Goal: Task Accomplishment & Management: Use online tool/utility

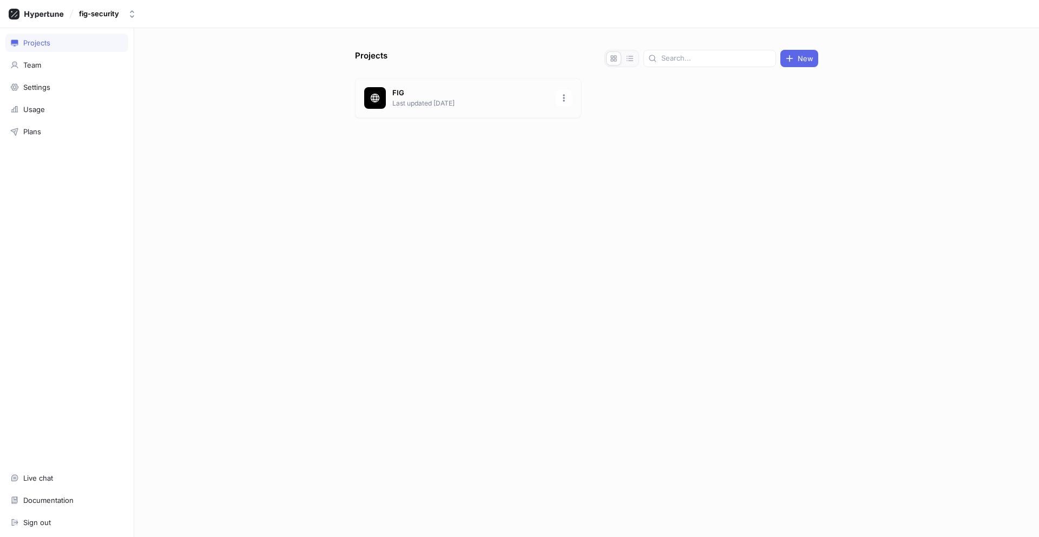
click at [412, 88] on p "FIG" at bounding box center [470, 93] width 157 height 11
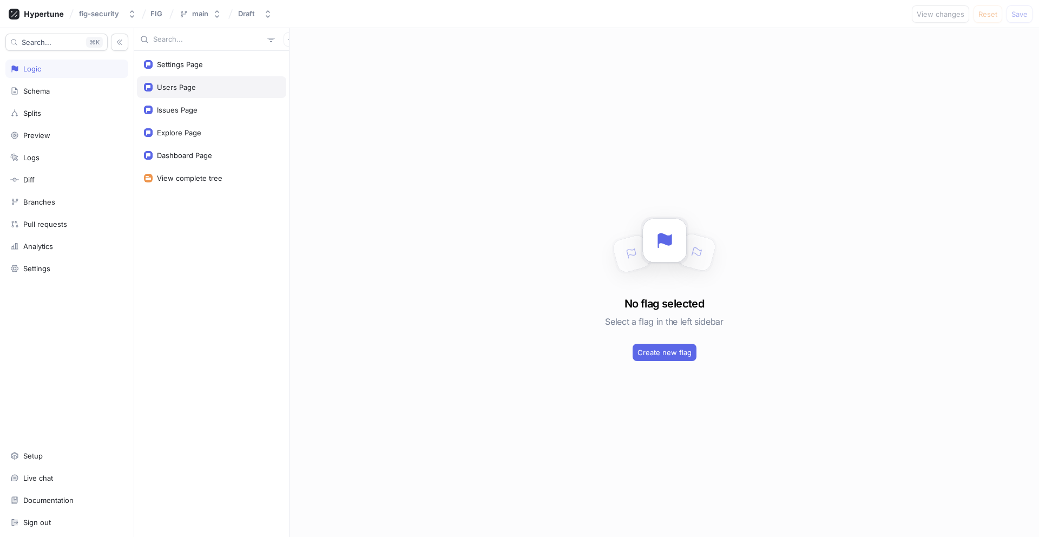
click at [167, 92] on div "Users Page" at bounding box center [211, 87] width 149 height 22
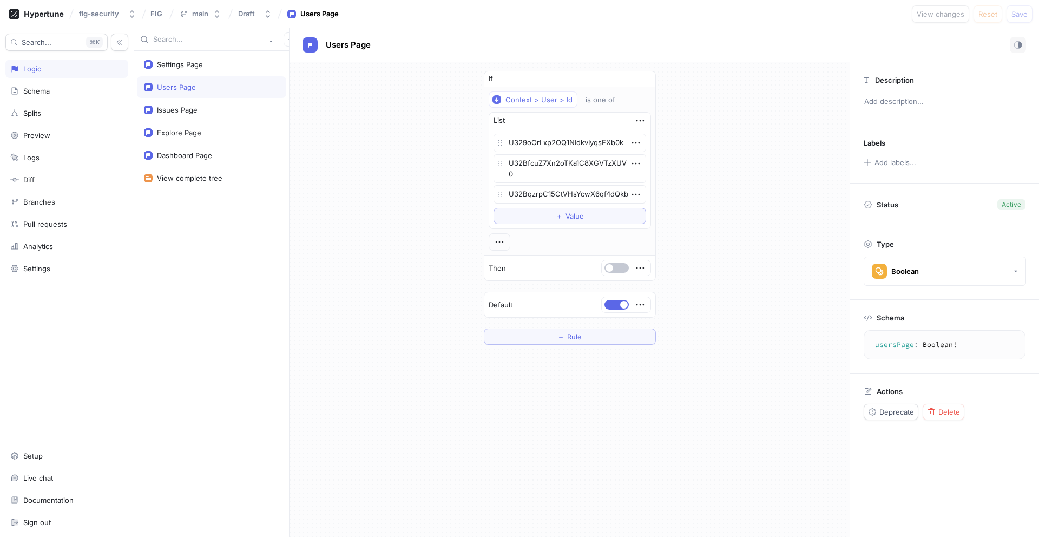
click at [169, 121] on div "Settings Page Users Page Issues Page Explore Page Dashboard Page View complete …" at bounding box center [211, 294] width 155 height 486
click at [180, 108] on div "Issues Page" at bounding box center [177, 110] width 41 height 9
type textarea "x"
type textarea "issuesPage: Boolean!"
click at [181, 124] on div "Explore Page" at bounding box center [211, 133] width 149 height 22
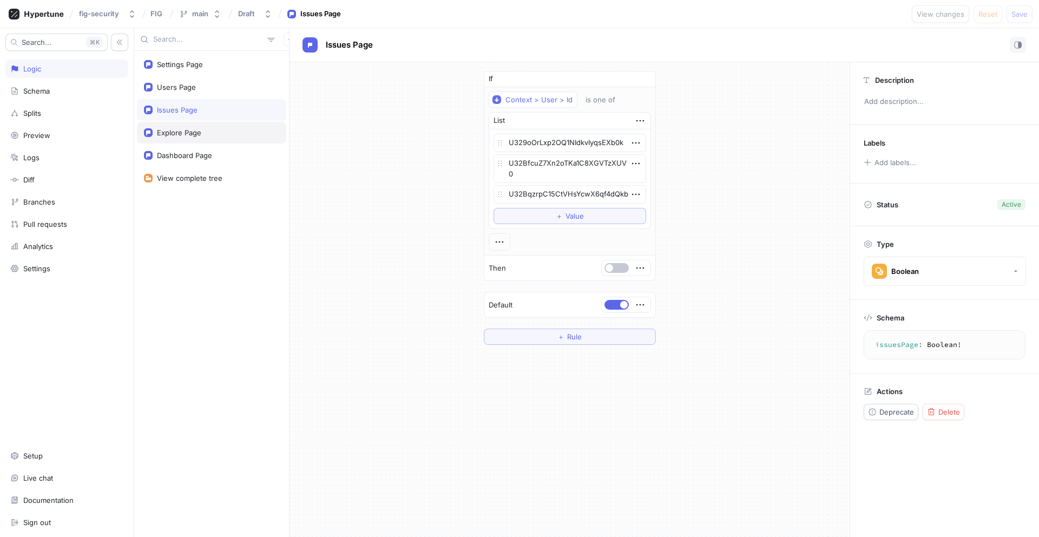
type textarea "x"
type textarea "explorePage: Boolean!"
click at [179, 140] on div "Explore Page" at bounding box center [211, 133] width 149 height 22
click at [174, 91] on div "Users Page" at bounding box center [211, 87] width 149 height 22
type textarea "x"
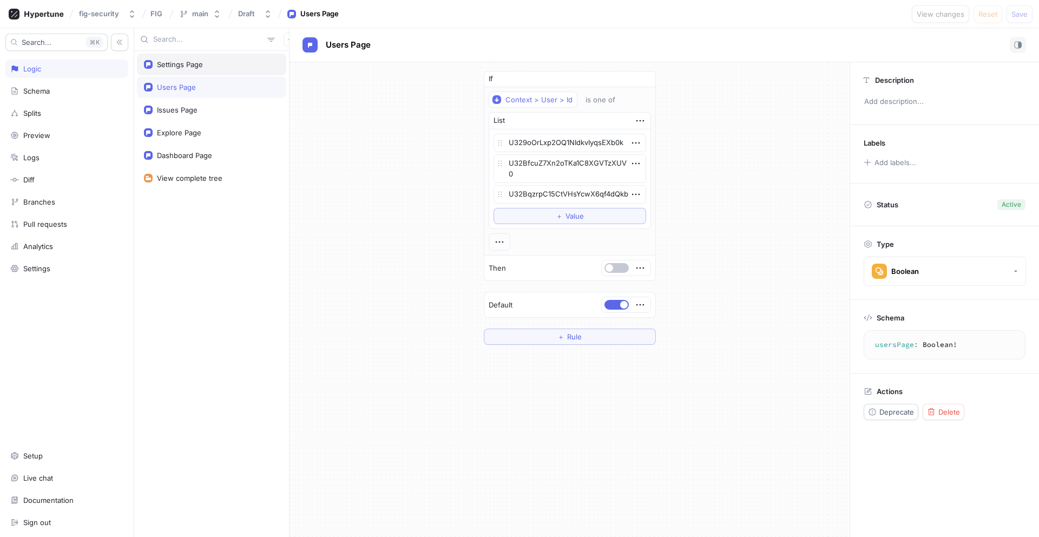
click at [194, 68] on div "Settings Page" at bounding box center [180, 64] width 46 height 9
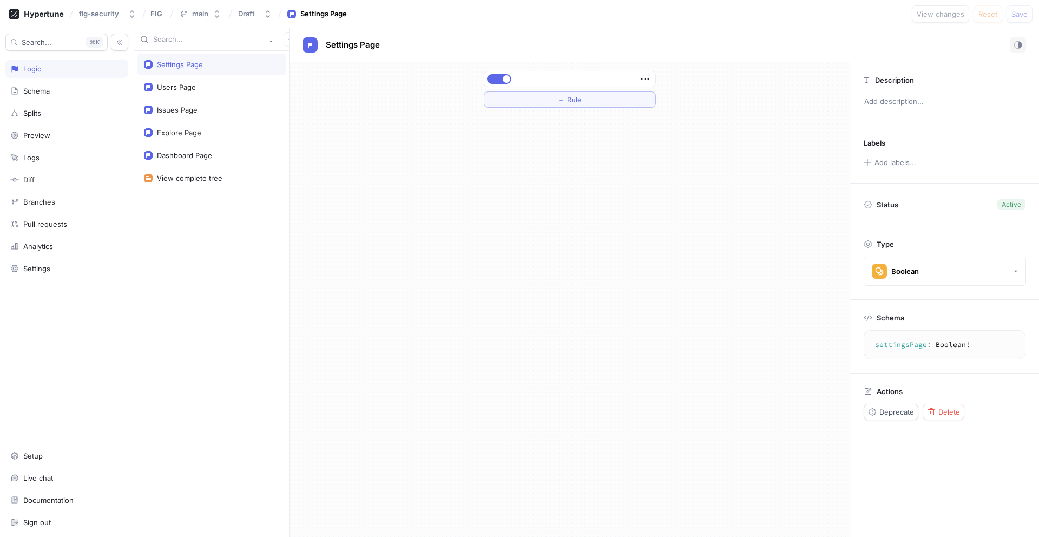
type textarea "settingsPage: Boolean!"
click at [189, 76] on div "Users Page" at bounding box center [211, 87] width 149 height 22
type textarea "x"
type textarea "usersPage: Boolean!"
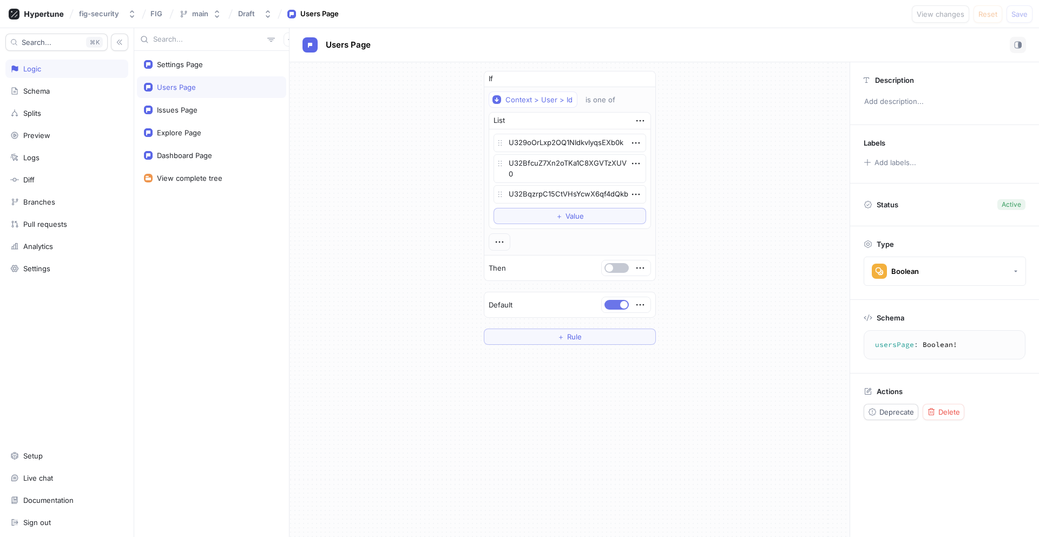
click at [612, 301] on button "button" at bounding box center [616, 305] width 24 height 10
click at [586, 342] on button "＋ Rule" at bounding box center [570, 336] width 172 height 16
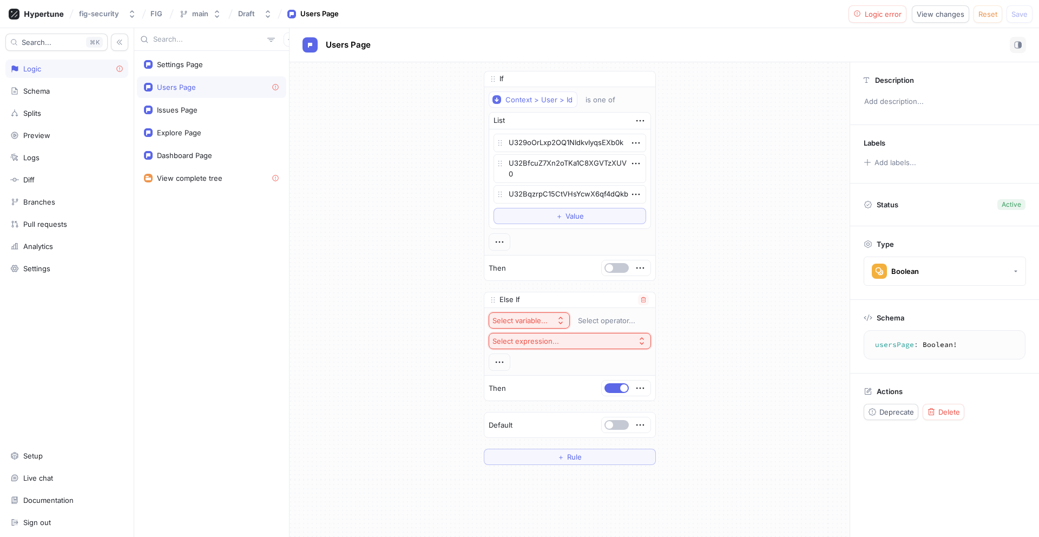
click at [556, 321] on icon "button" at bounding box center [560, 320] width 9 height 9
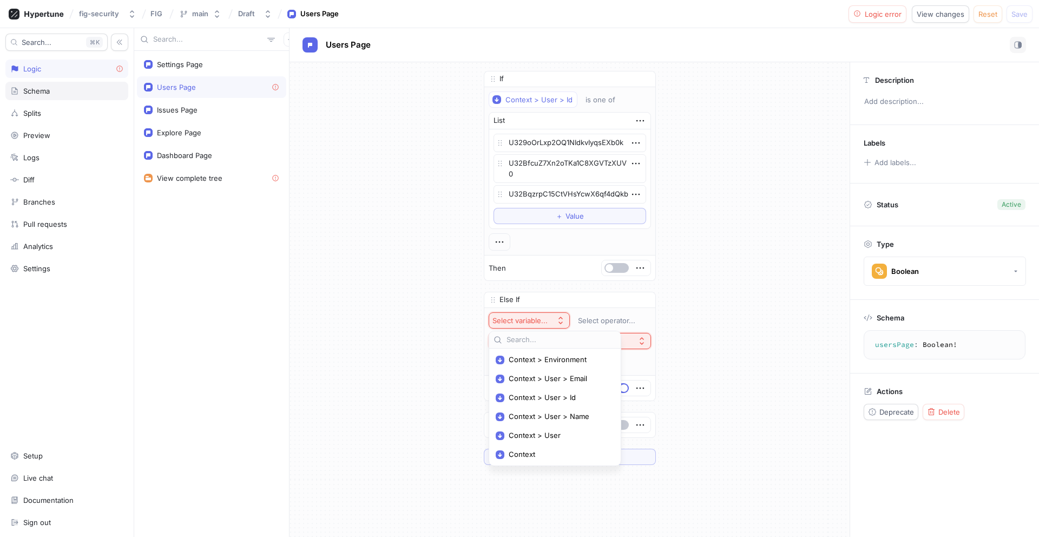
click at [42, 100] on div "Schema" at bounding box center [66, 91] width 123 height 18
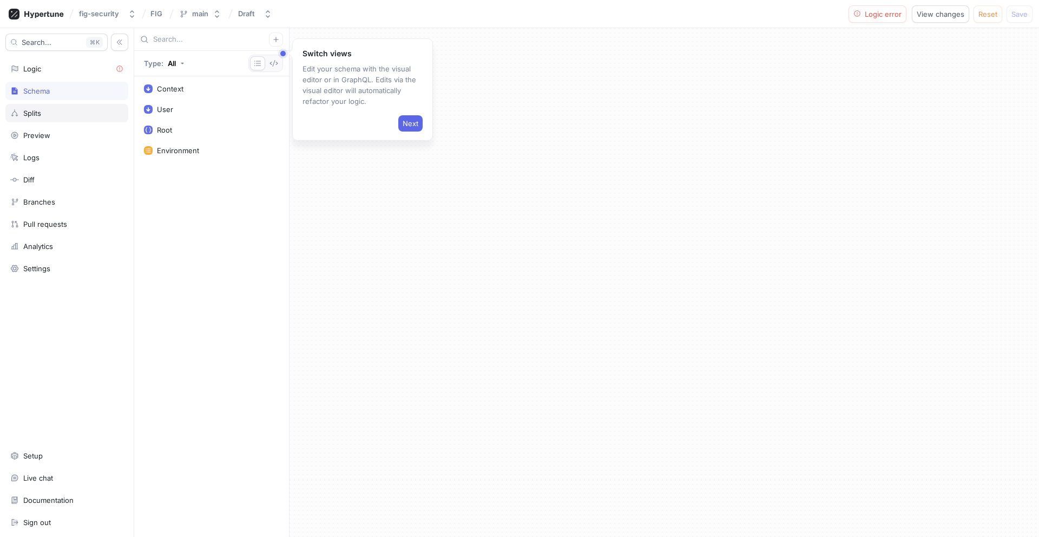
click at [39, 108] on div "Splits" at bounding box center [66, 113] width 123 height 18
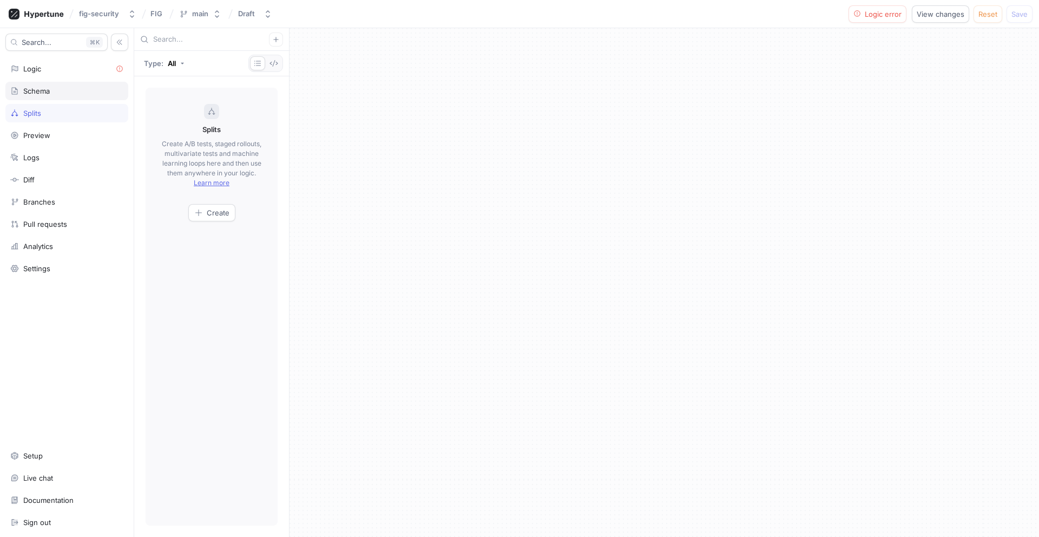
click at [51, 94] on div "Schema" at bounding box center [66, 91] width 113 height 9
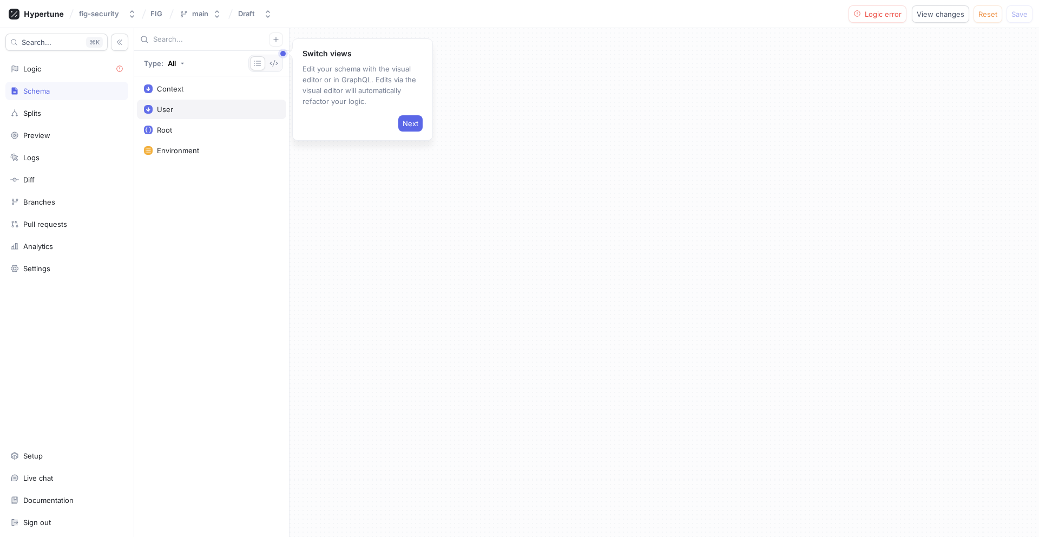
click at [201, 115] on div "User" at bounding box center [211, 109] width 149 height 19
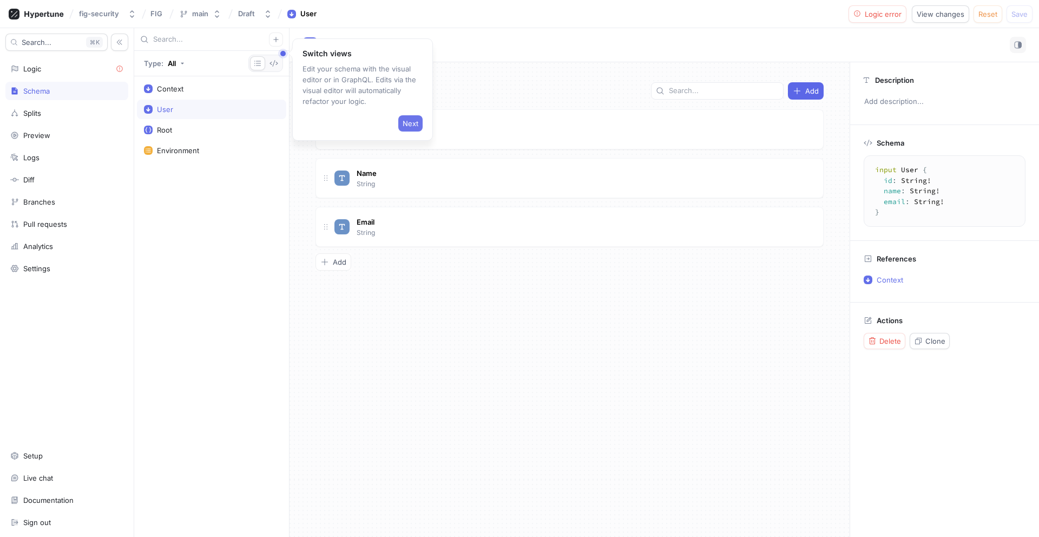
click at [407, 117] on button "Next" at bounding box center [410, 123] width 24 height 16
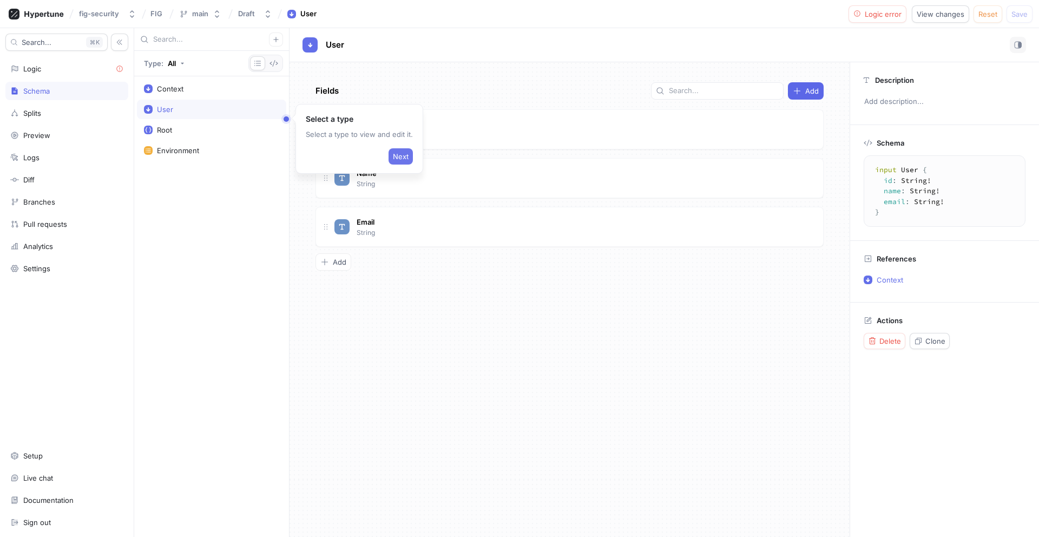
click at [396, 153] on span "Next" at bounding box center [401, 156] width 16 height 6
type textarea "x"
type textarea "type Root { settingsPage: Boolean! usersPage: Boolean! issuesPage: Boolean! exp…"
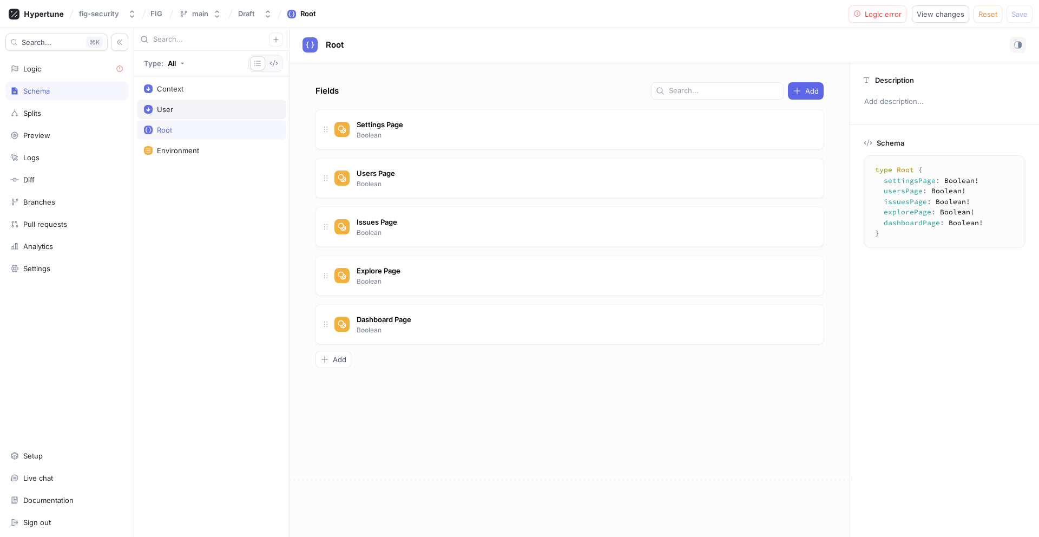
click at [211, 116] on div "User" at bounding box center [211, 109] width 149 height 19
type textarea "x"
type textarea "input User { id: String! name: String! email: String! }"
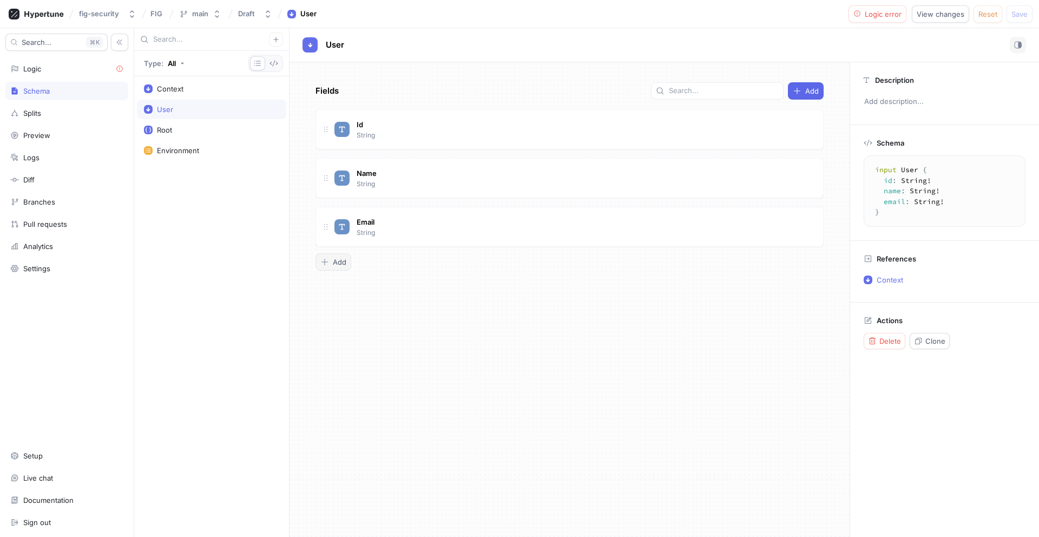
type textarea "x"
click at [328, 260] on icon "button" at bounding box center [324, 262] width 9 height 9
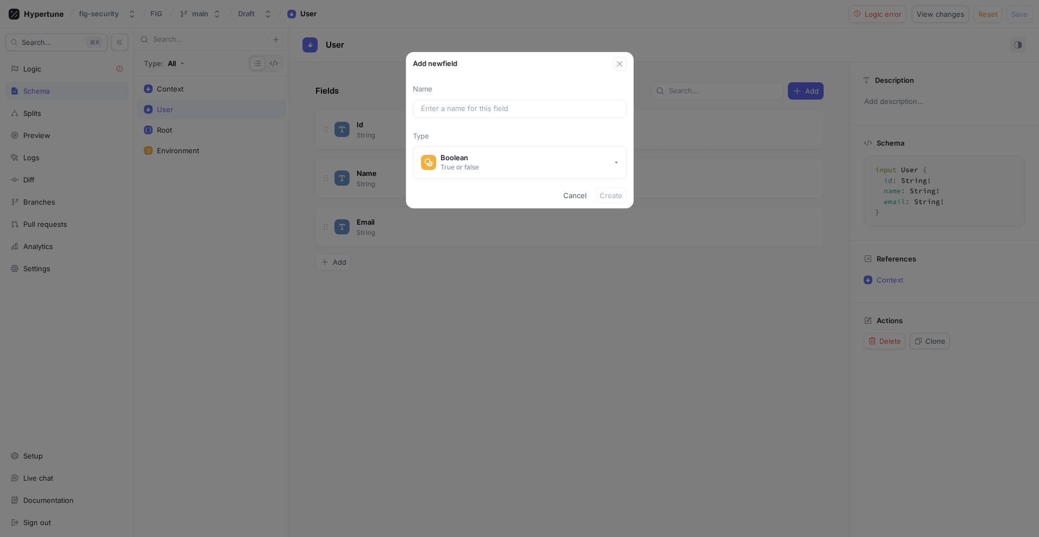
click at [491, 119] on div "Name Type Boolean True or false" at bounding box center [519, 131] width 227 height 95
click at [498, 110] on input "text" at bounding box center [520, 108] width 198 height 11
paste input "selectedTenantRoles"
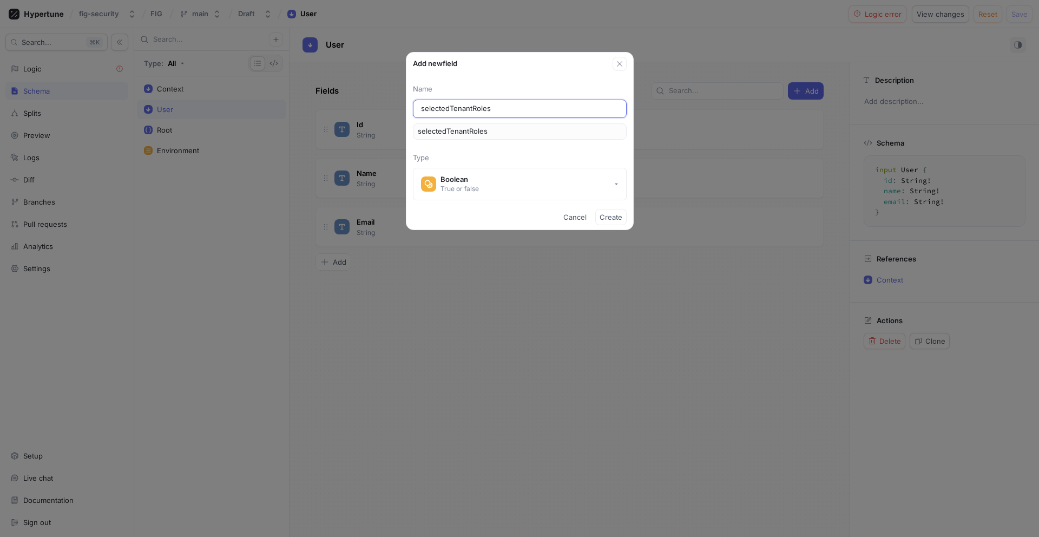
click at [425, 107] on input "selectedTenantRoles" at bounding box center [520, 108] width 198 height 11
type input "electedTenantRoles"
type input "SelectedTenantRoles"
type input "selectedTenantRoles"
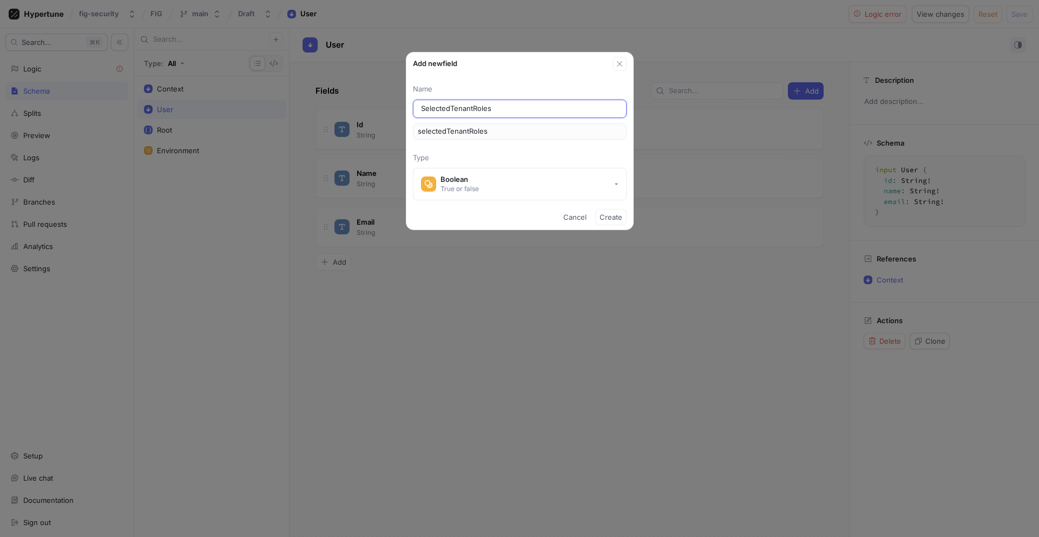
click at [451, 110] on input "SelectedTenantRoles" at bounding box center [520, 108] width 198 height 11
click at [476, 104] on input "Selected TenantRoles" at bounding box center [520, 108] width 198 height 11
type input "Selected Tenant Roles"
click at [610, 215] on span "Create" at bounding box center [611, 217] width 23 height 6
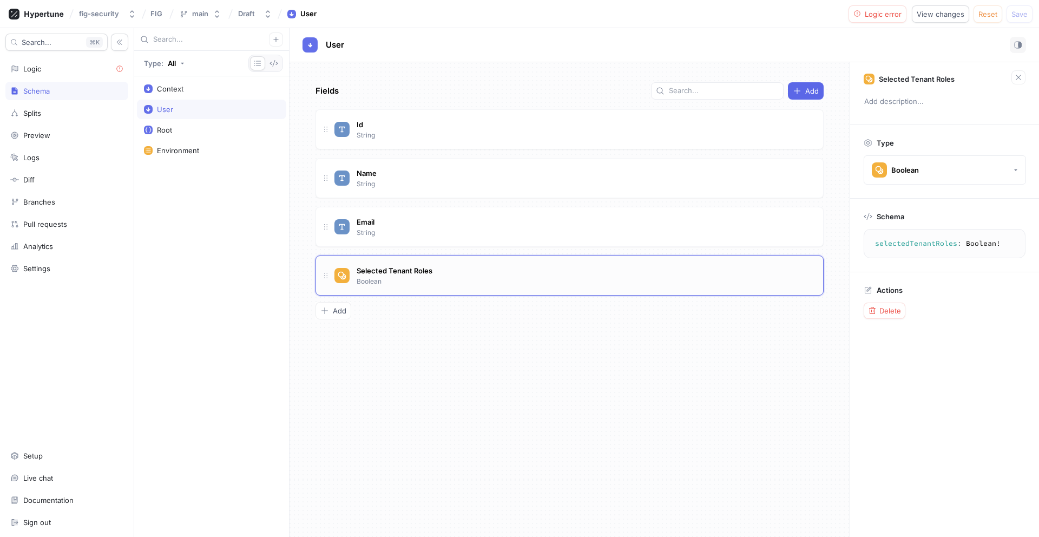
click at [581, 289] on div "Selected Tenant Roles [PERSON_NAME]" at bounding box center [569, 275] width 508 height 40
click at [341, 277] on icon at bounding box center [342, 276] width 8 height 8
click at [382, 268] on span "Selected Tenant Roles" at bounding box center [395, 270] width 76 height 9
click at [380, 277] on p "Boolean" at bounding box center [369, 282] width 25 height 10
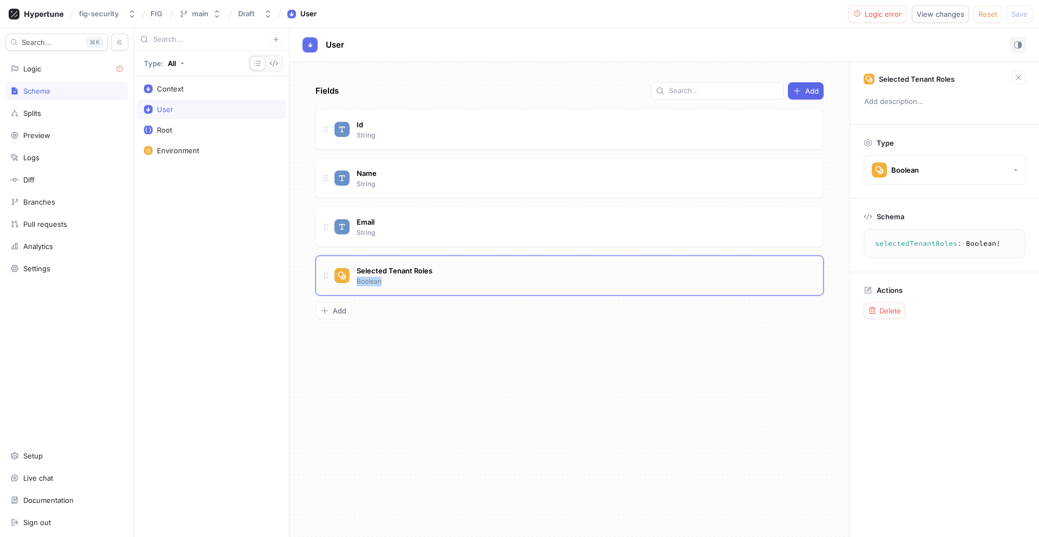
click at [380, 277] on p "Boolean" at bounding box center [369, 282] width 25 height 10
click at [942, 164] on button "Boolean" at bounding box center [945, 169] width 162 height 29
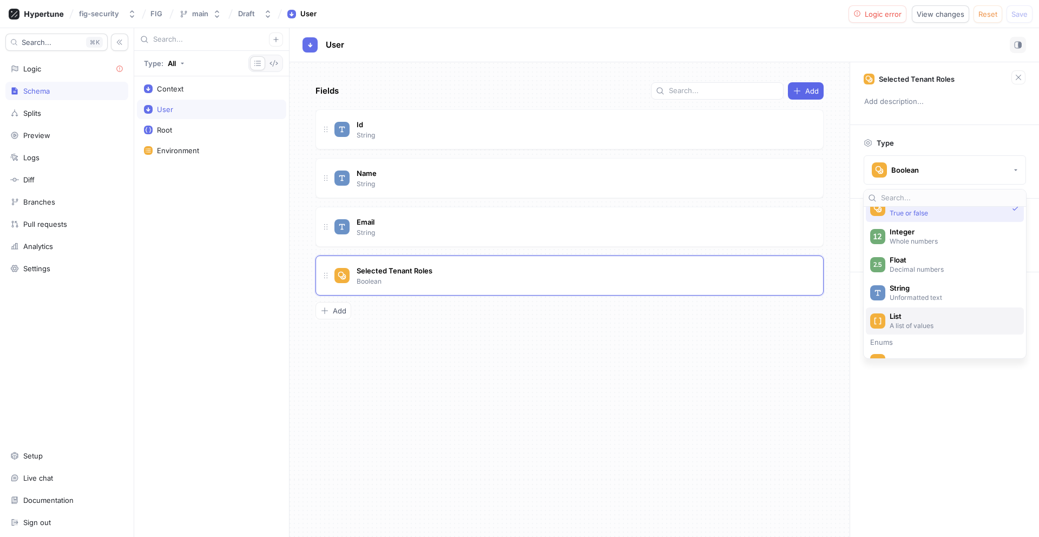
scroll to position [38, 0]
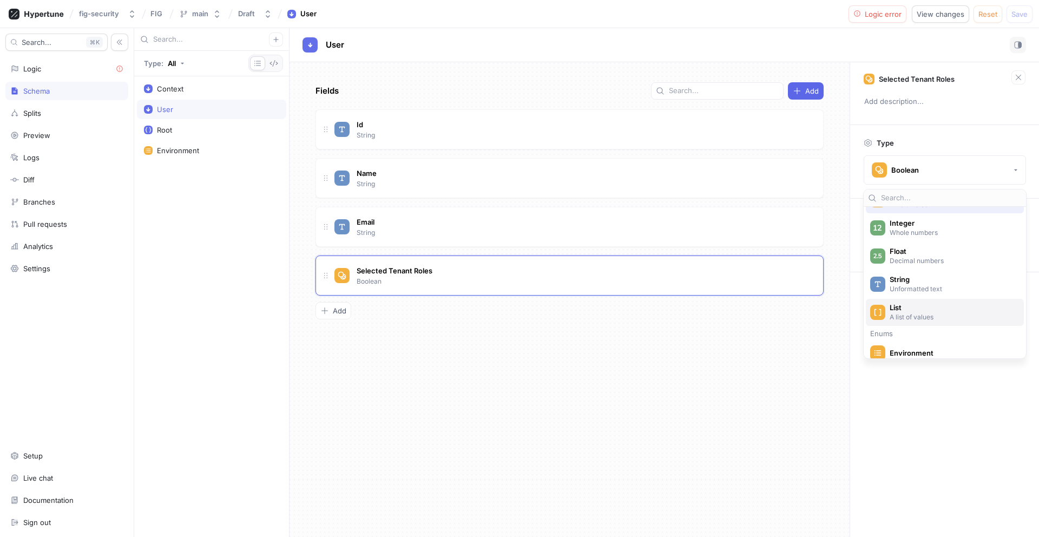
click at [932, 315] on p "A list of values" at bounding box center [952, 316] width 124 height 9
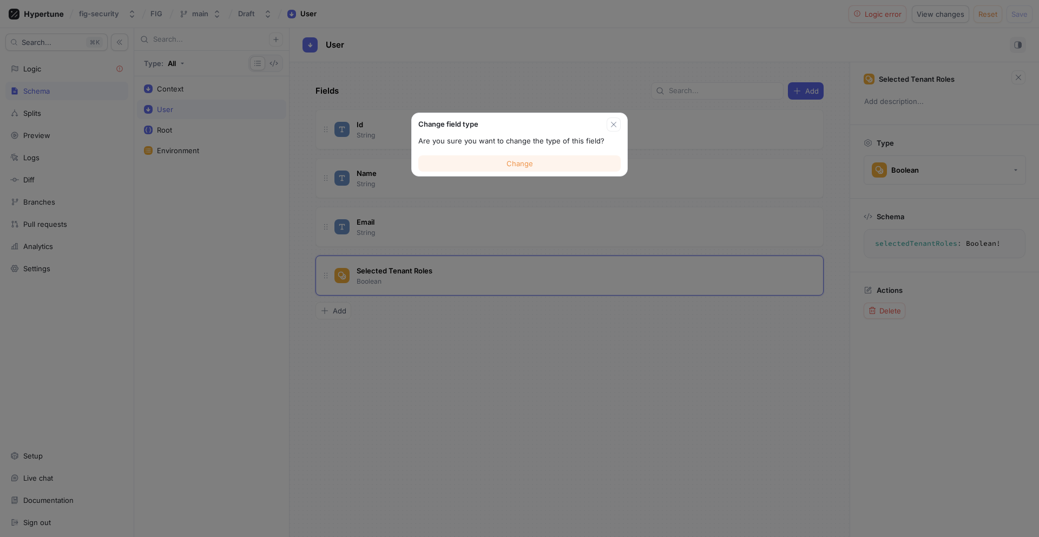
click at [564, 165] on button "Change" at bounding box center [519, 163] width 202 height 16
type textarea "x"
type textarea "selectedTenantRoles: [Boolean!]!"
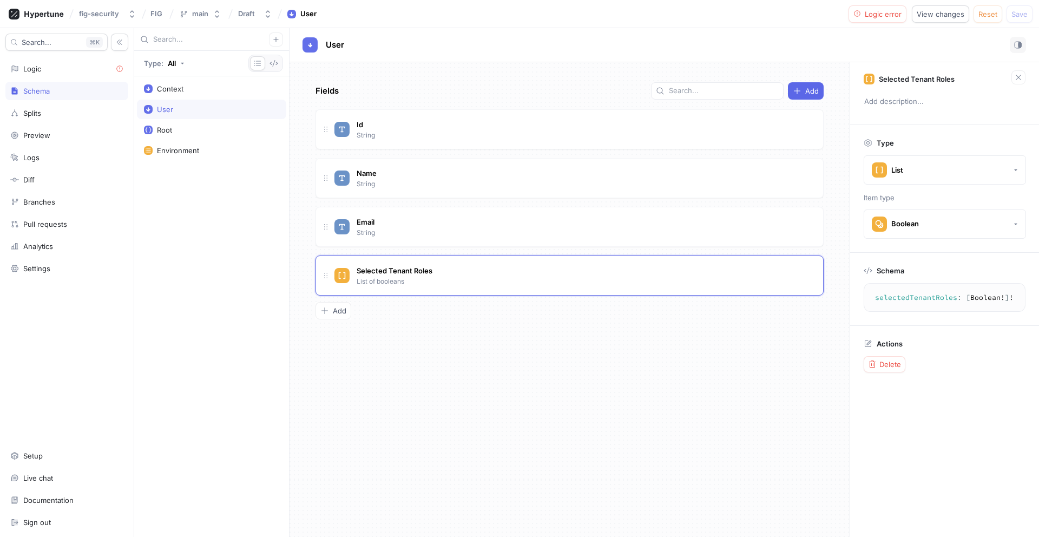
click at [540, 353] on div "Fields Add Id String Name String Email String Selected Tenant Roles List of boo…" at bounding box center [570, 299] width 560 height 475
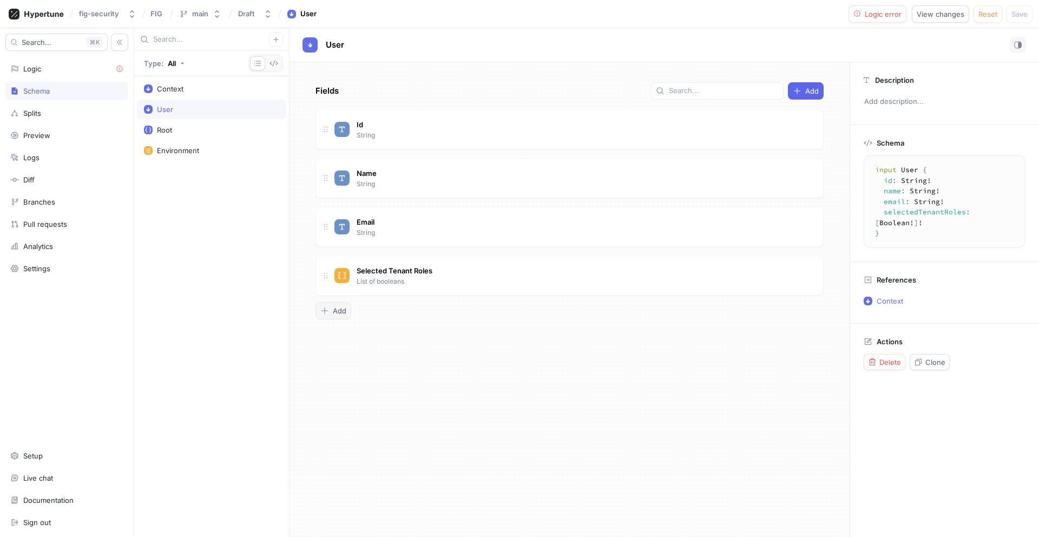
type textarea "x"
click at [338, 317] on button "Add" at bounding box center [333, 310] width 36 height 17
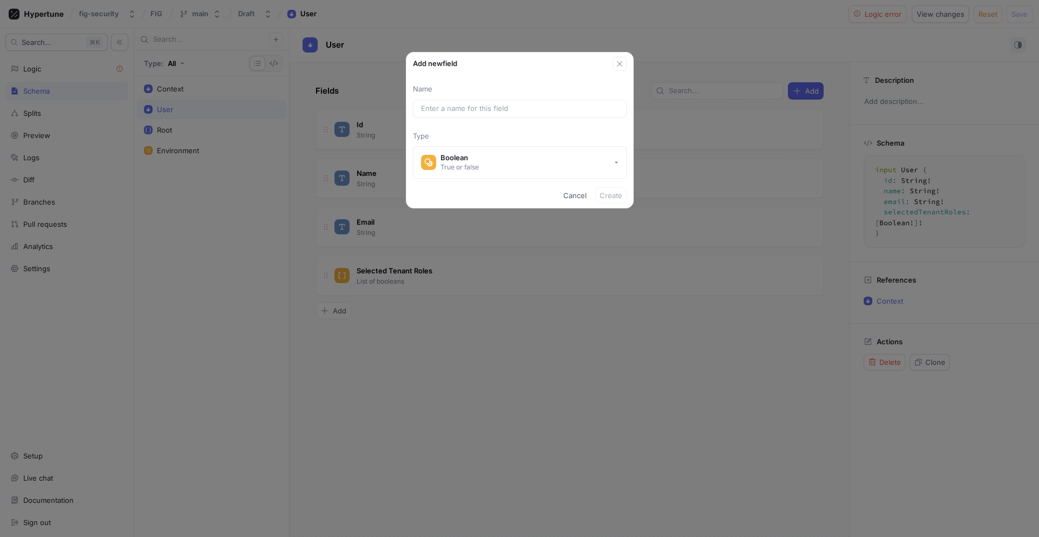
click at [463, 121] on div "Name Type Boolean True or false" at bounding box center [519, 131] width 227 height 95
click at [467, 113] on input "text" at bounding box center [520, 108] width 198 height 11
paste input "selectedTenantPermissions"
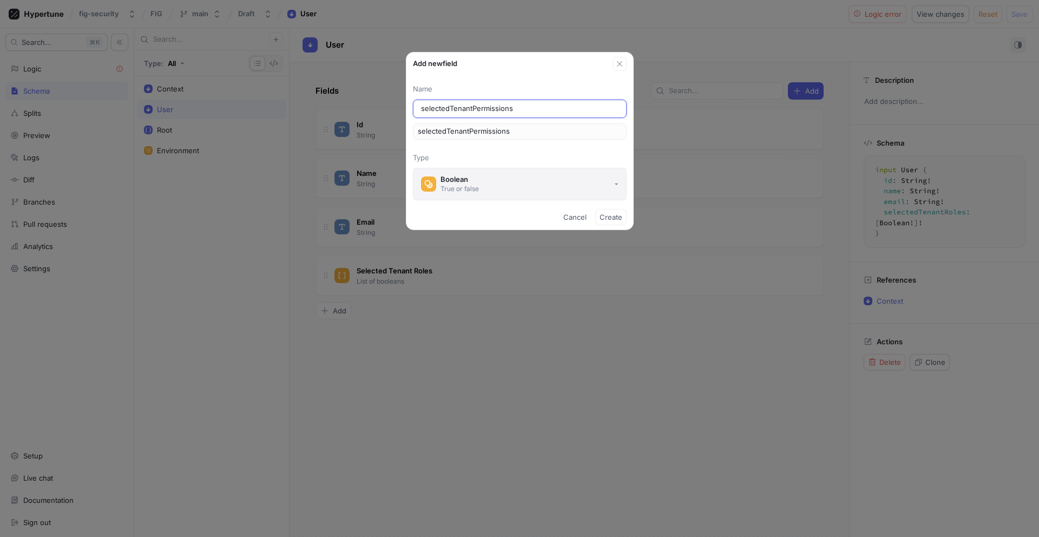
click at [476, 192] on div "True or false" at bounding box center [460, 188] width 38 height 9
type input "selectedTenantPermissions"
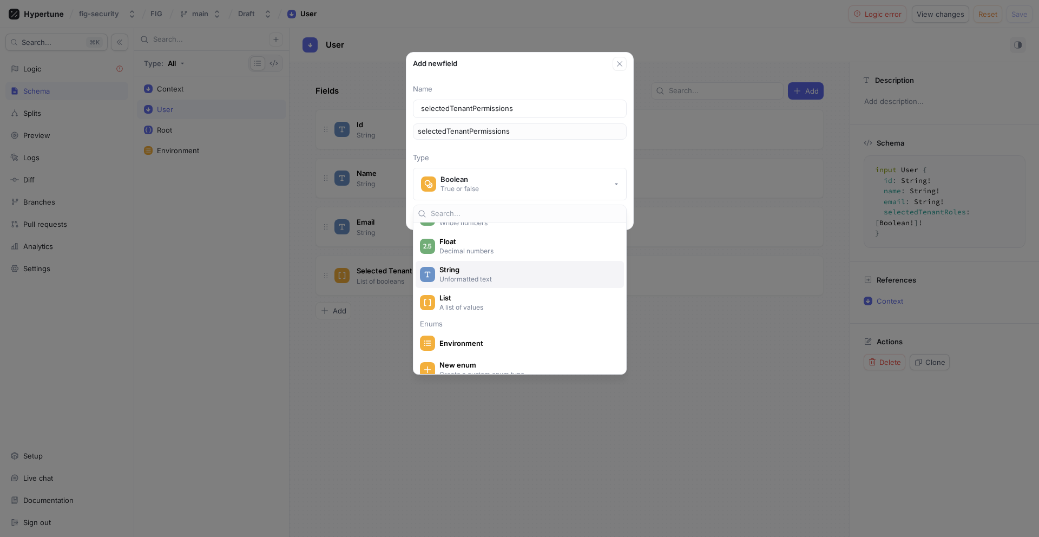
scroll to position [65, 0]
click at [476, 301] on p "A list of values" at bounding box center [525, 305] width 173 height 9
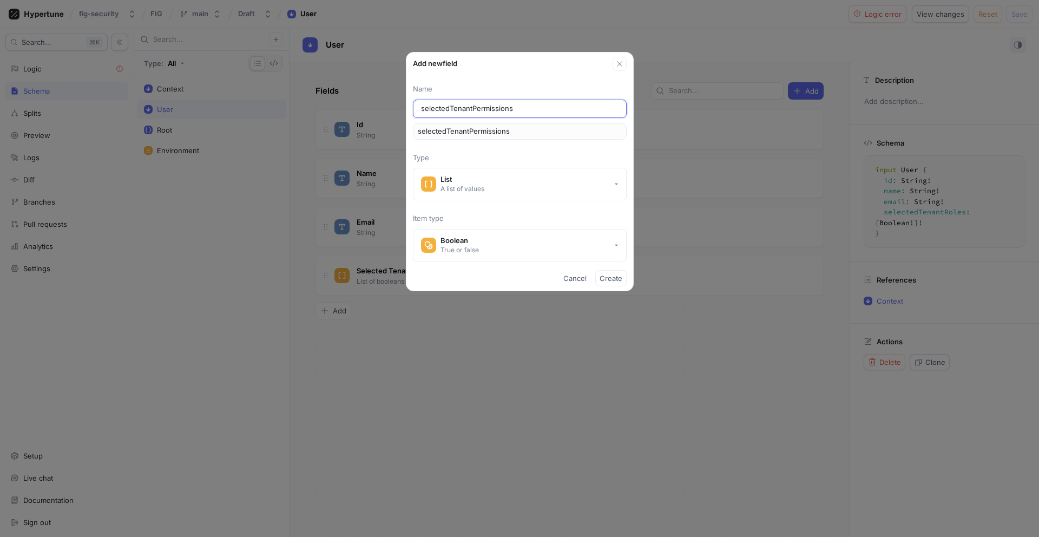
drag, startPoint x: 424, startPoint y: 108, endPoint x: 397, endPoint y: 108, distance: 26.5
click at [397, 108] on div "Add new field Name selectedTenantPermissions selectedTenantPermissions Type Lis…" at bounding box center [519, 268] width 1039 height 537
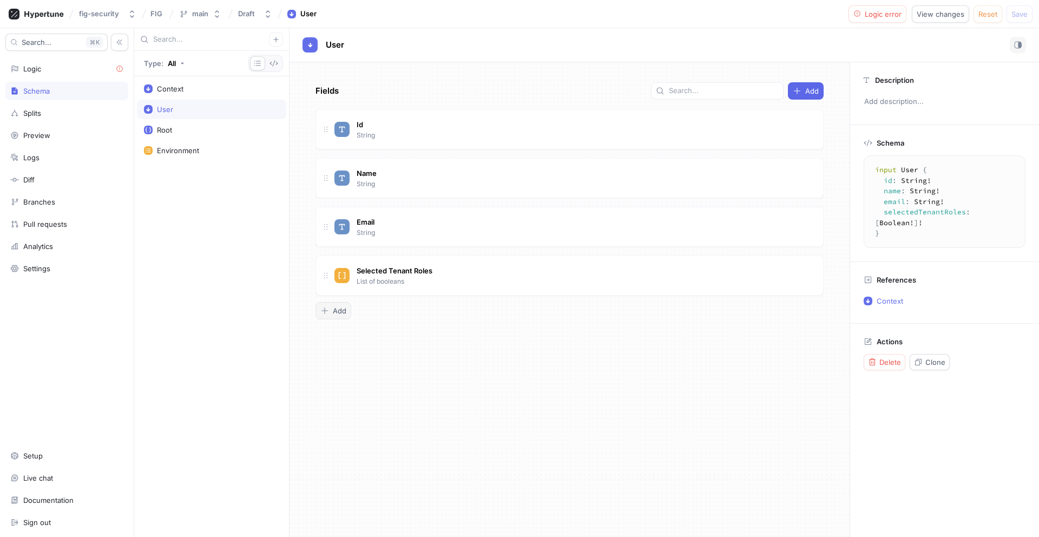
type textarea "x"
click at [330, 306] on div "Add" at bounding box center [333, 310] width 26 height 9
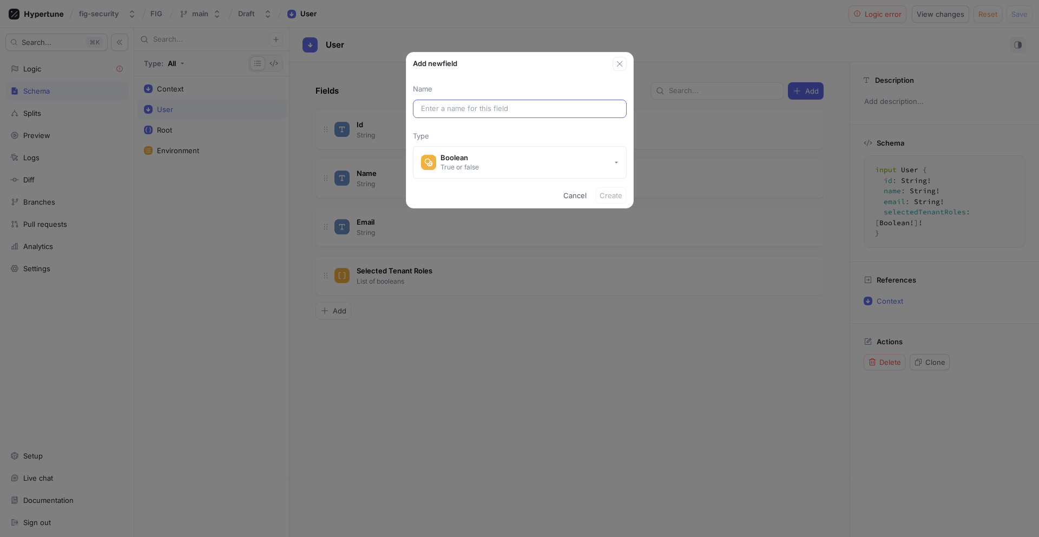
click at [471, 114] on div at bounding box center [520, 109] width 214 height 18
click at [461, 176] on button "Boolean True or false" at bounding box center [520, 162] width 214 height 32
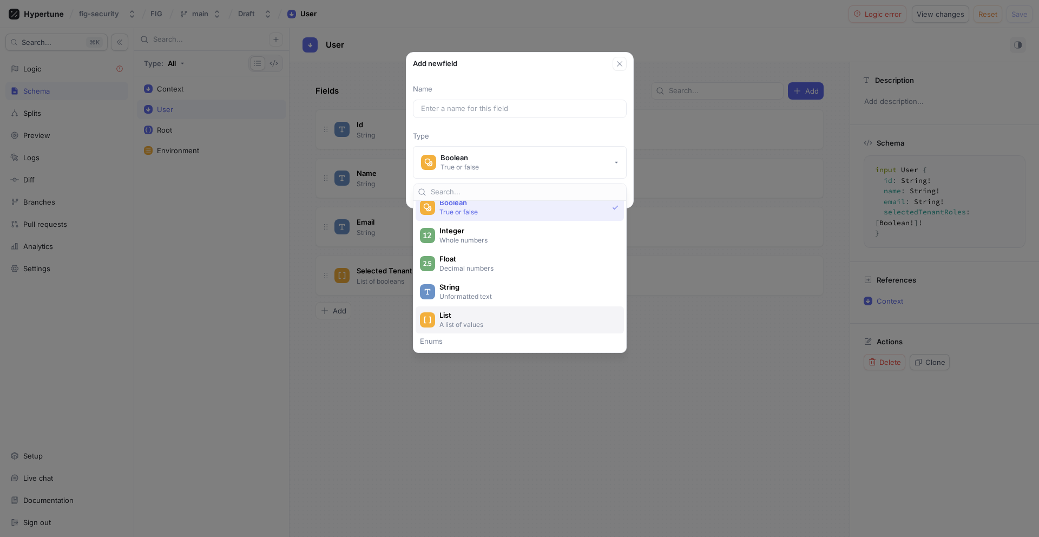
scroll to position [26, 0]
click at [479, 318] on p "A list of values" at bounding box center [525, 322] width 173 height 9
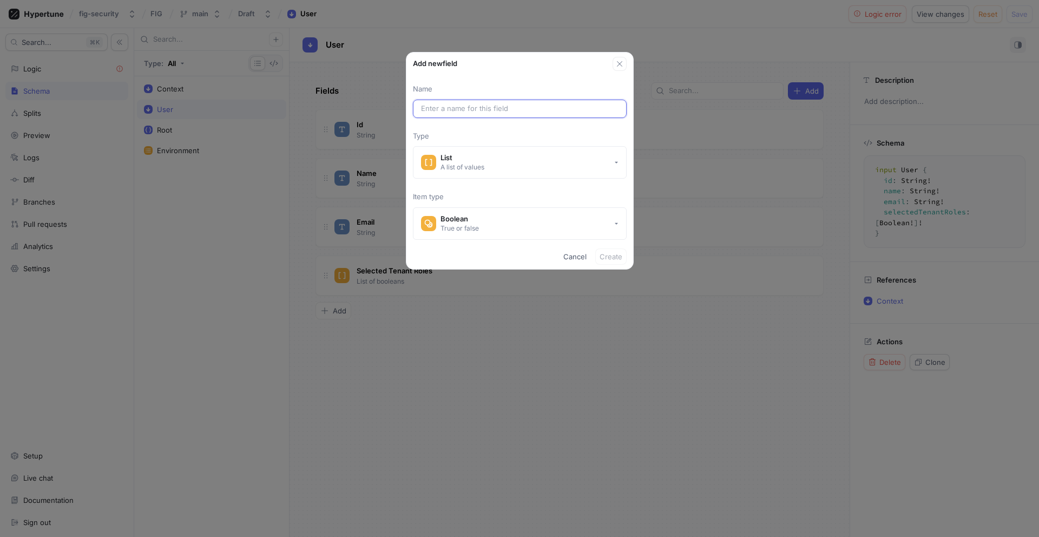
click at [457, 105] on input "text" at bounding box center [520, 108] width 198 height 11
paste input "selectedTenantPermissions"
type input "selectedTenantPermissions"
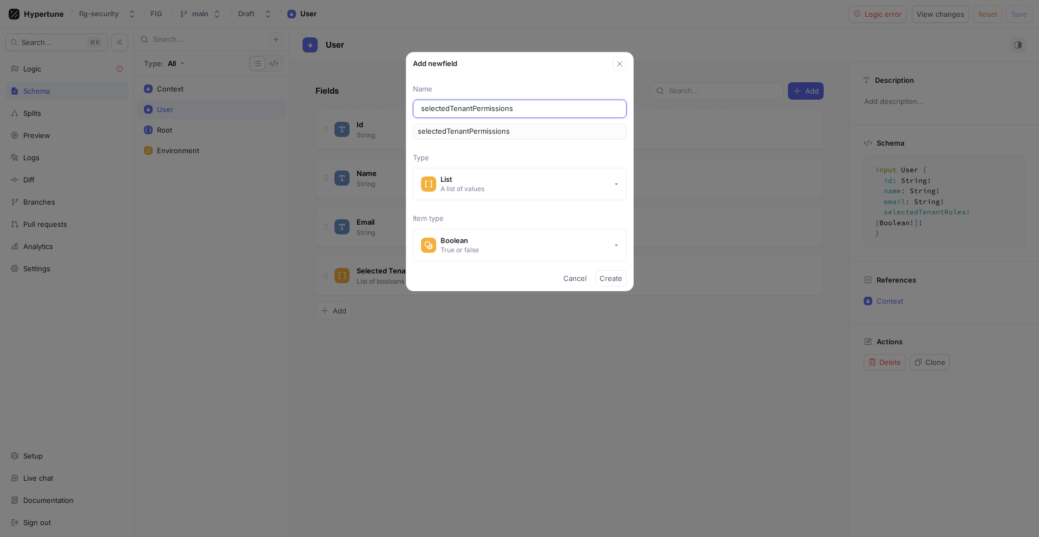
drag, startPoint x: 425, startPoint y: 110, endPoint x: 405, endPoint y: 110, distance: 20.0
click at [405, 110] on div "Add new field Name selectedTenantPermissions selectedTenantPermissions Type Lis…" at bounding box center [519, 268] width 1039 height 537
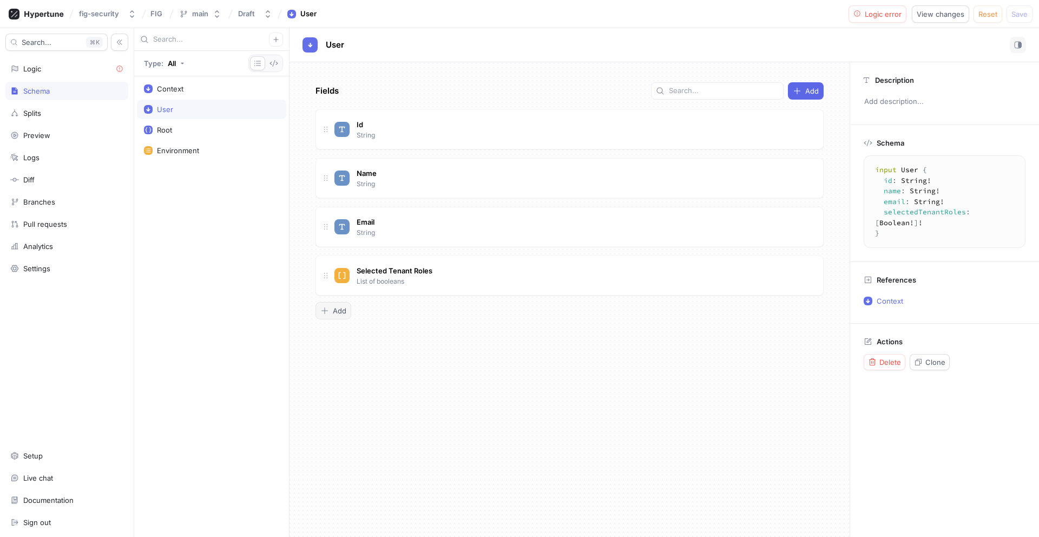
type textarea "x"
click at [340, 312] on span "Add" at bounding box center [340, 310] width 14 height 6
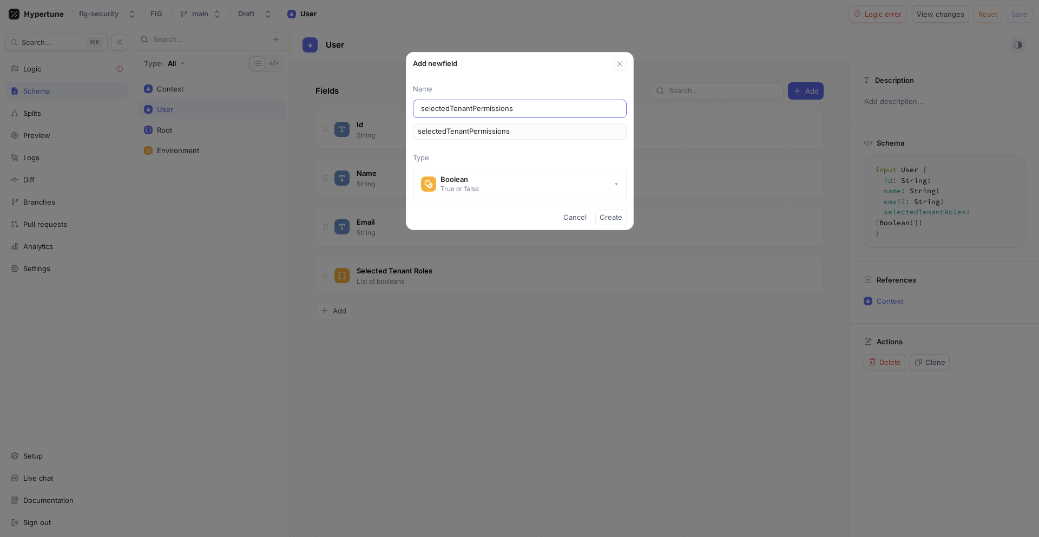
click at [425, 109] on input "selectedTenantPermissions" at bounding box center [520, 108] width 198 height 11
drag, startPoint x: 425, startPoint y: 109, endPoint x: 419, endPoint y: 110, distance: 5.5
click at [419, 110] on div "selectedTenantPermissions" at bounding box center [520, 109] width 214 height 18
click at [451, 110] on input "SelectedTenantPermissions" at bounding box center [520, 108] width 198 height 11
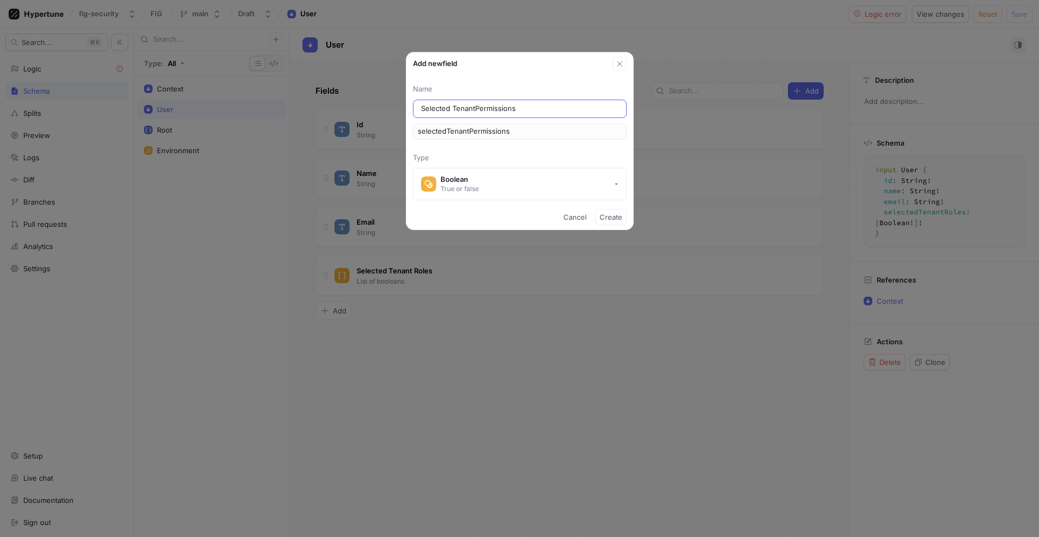
click at [474, 112] on input "Selected TenantPermissions" at bounding box center [520, 108] width 198 height 11
click at [467, 176] on div "Boolean" at bounding box center [460, 179] width 38 height 9
type input "Selected Tenant Permissions"
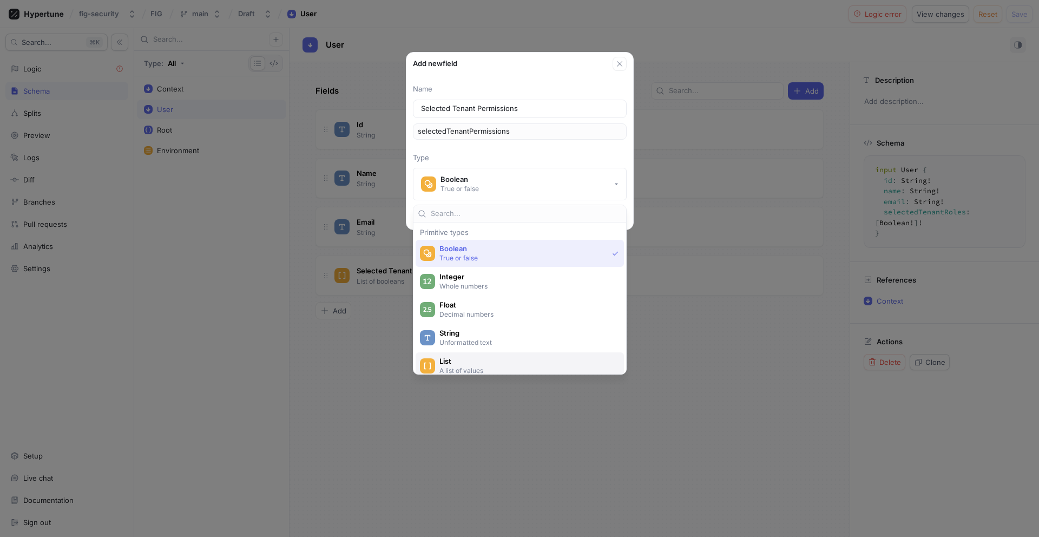
click at [457, 363] on span "List" at bounding box center [526, 361] width 175 height 9
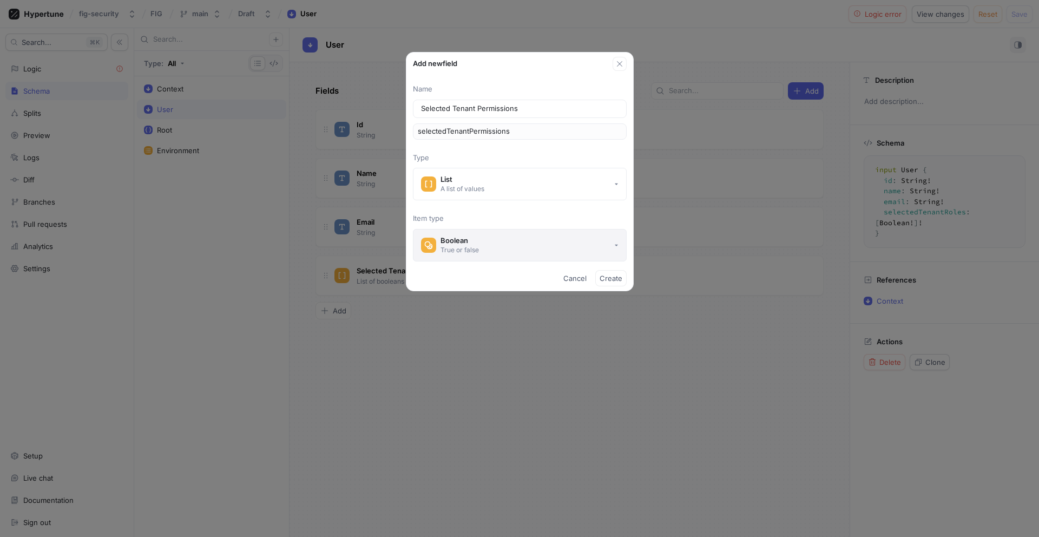
click at [566, 257] on button "Boolean True or false" at bounding box center [520, 245] width 214 height 32
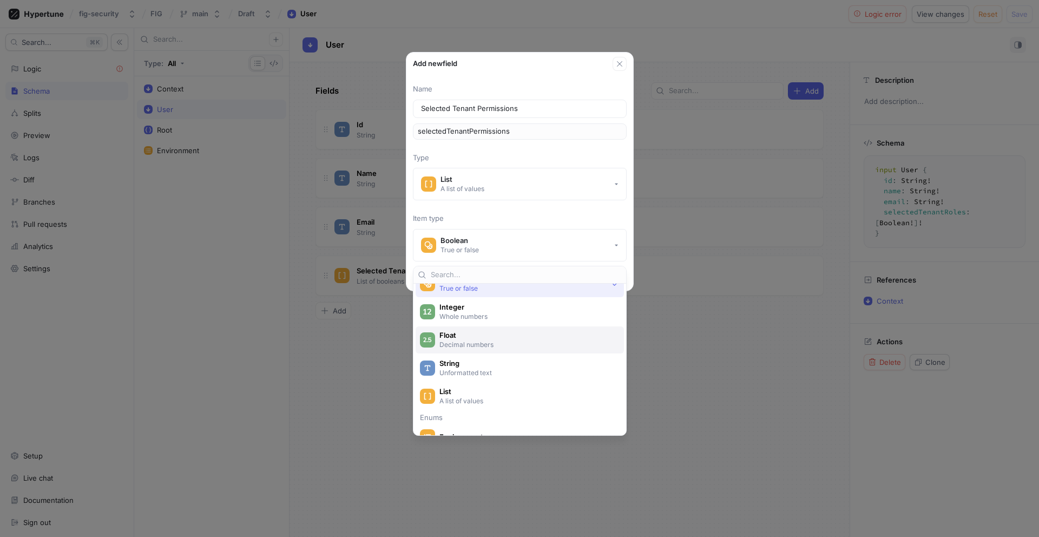
scroll to position [31, 0]
click at [528, 366] on span "String" at bounding box center [526, 362] width 175 height 9
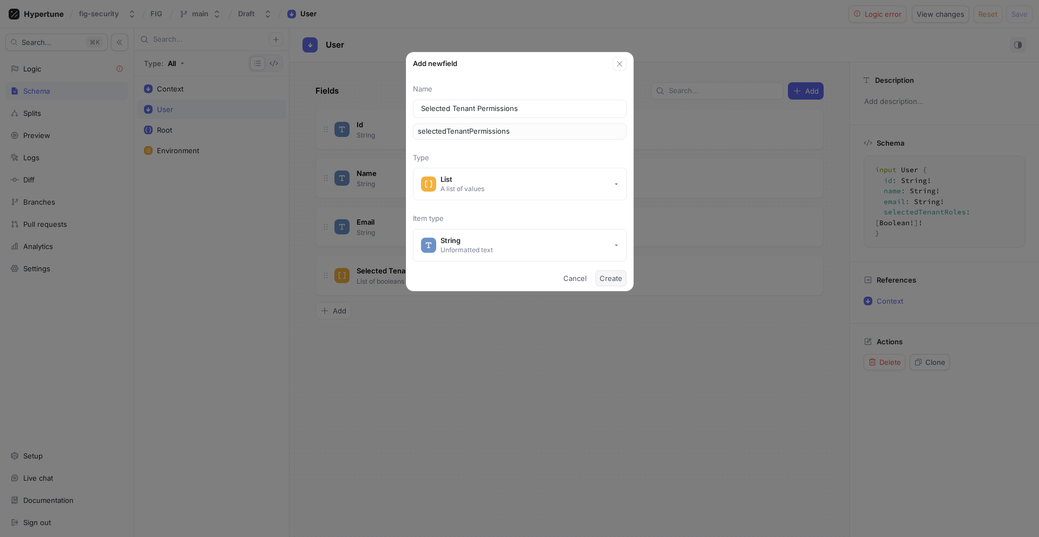
click at [603, 272] on button "Create" at bounding box center [610, 278] width 31 height 16
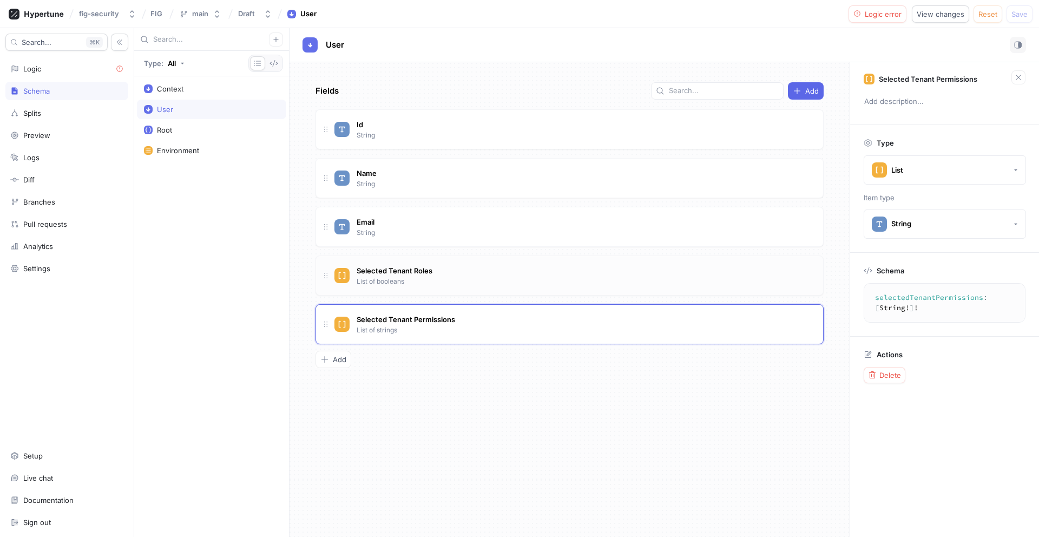
type textarea "x"
type textarea "selectedTenantRoles: [Boolean!]!"
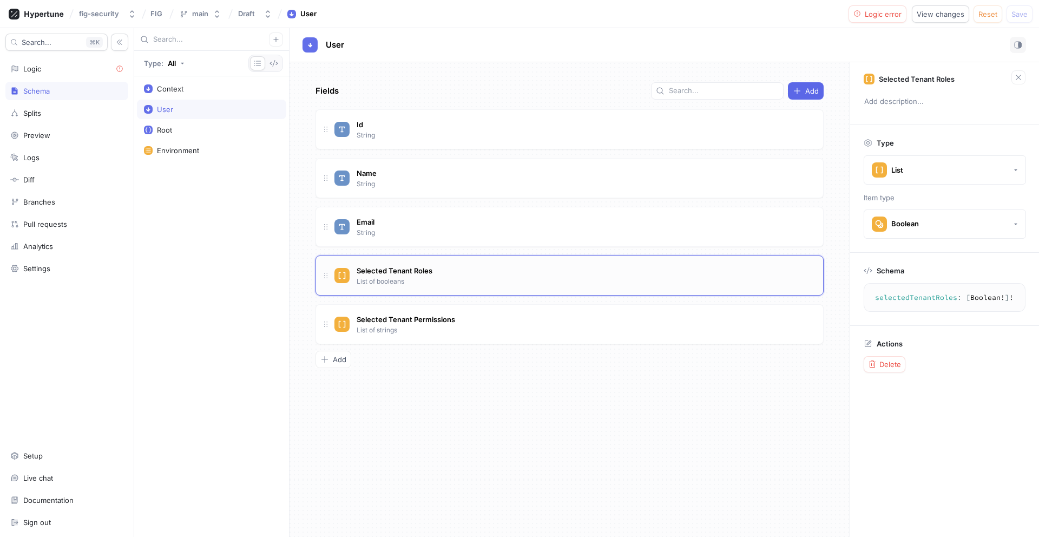
click at [553, 285] on div "Selected Tenant Roles List of booleans" at bounding box center [574, 276] width 480 height 22
click at [917, 220] on div "Boolean" at bounding box center [905, 223] width 28 height 9
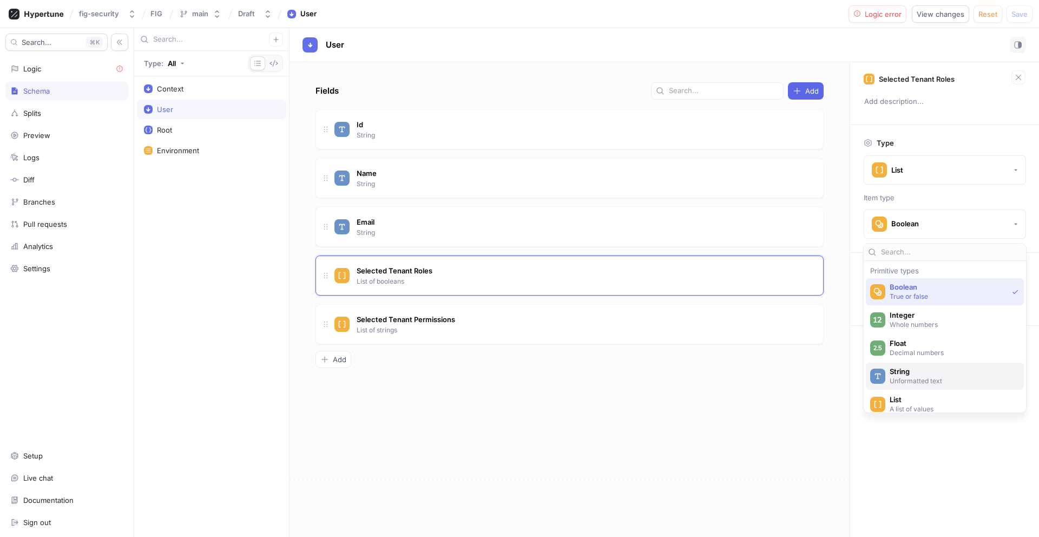
click at [910, 378] on p "Unformatted text" at bounding box center [952, 380] width 124 height 9
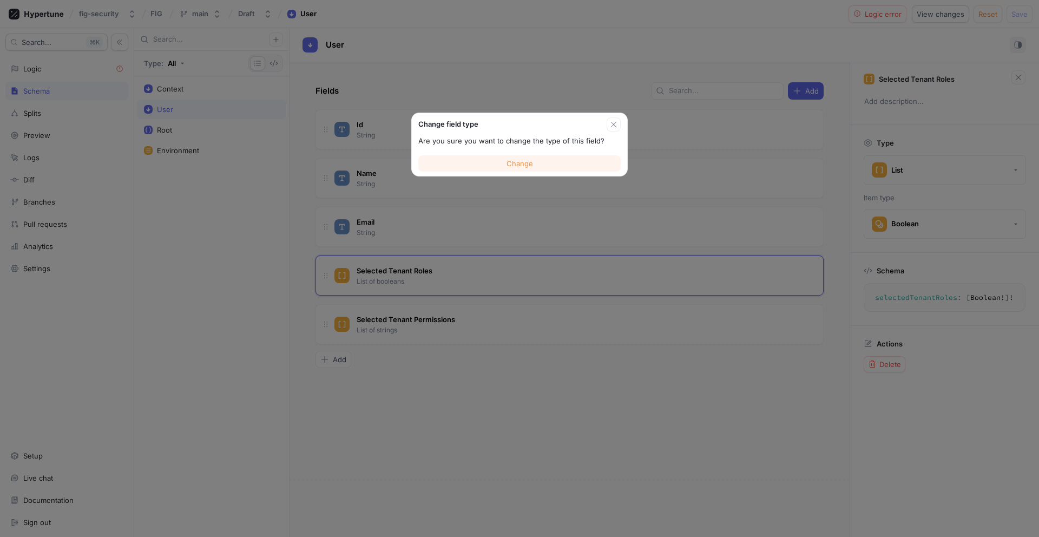
click at [554, 162] on button "Change" at bounding box center [519, 163] width 202 height 16
type textarea "x"
type textarea "selectedTenantRoles: [String!]!"
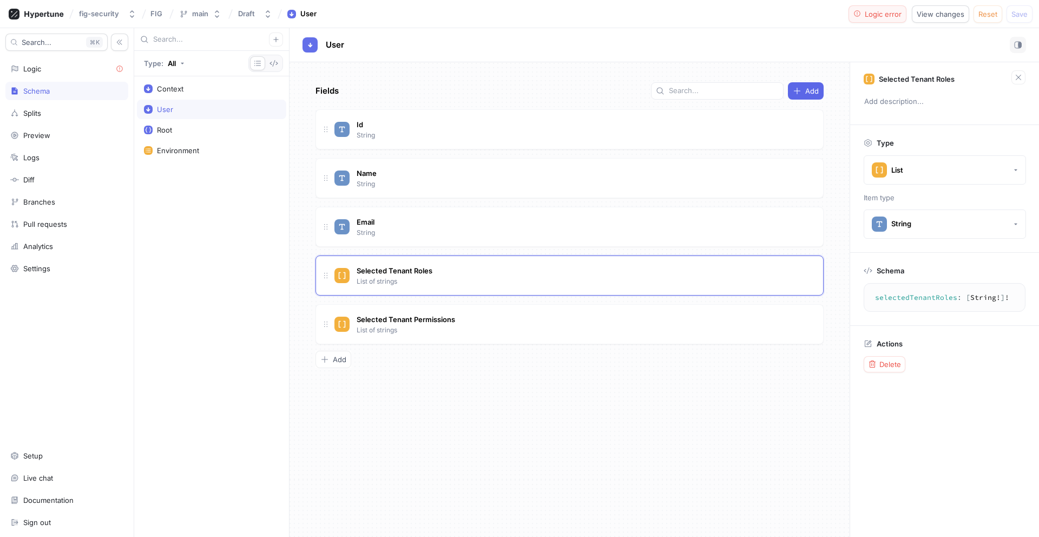
click at [852, 17] on button "Logic error" at bounding box center [878, 13] width 58 height 17
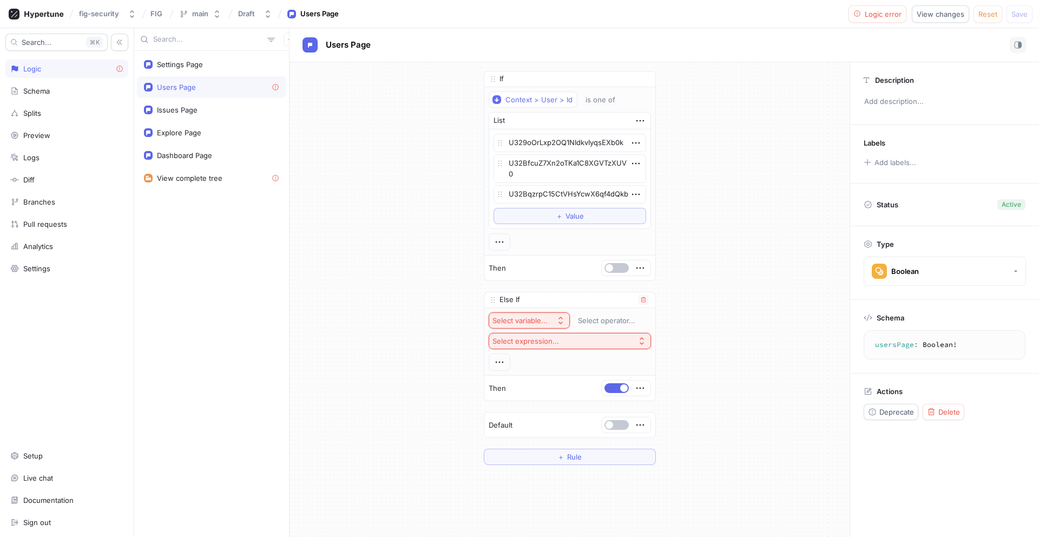
click at [536, 326] on button "Select variable..." at bounding box center [529, 320] width 81 height 16
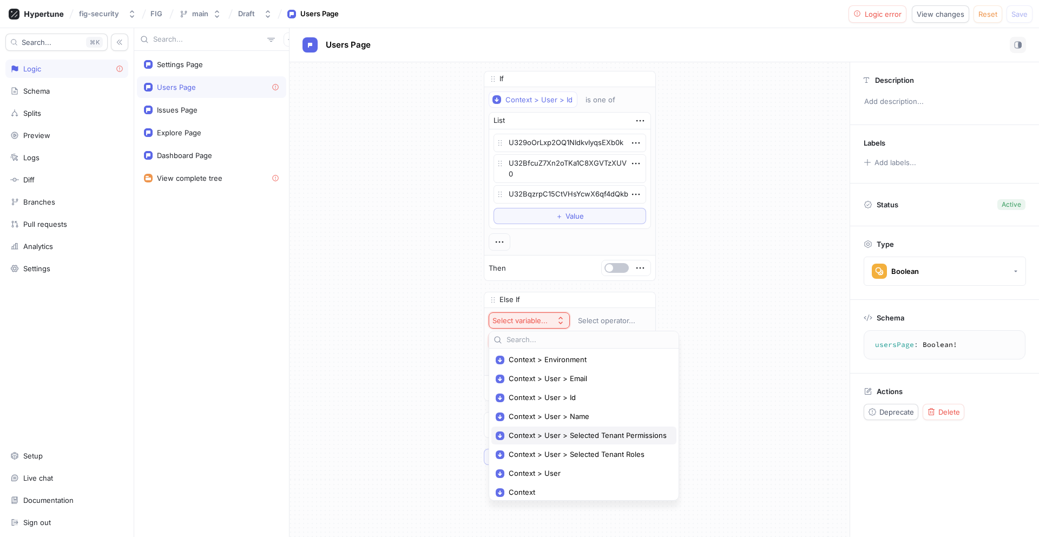
click at [542, 443] on div "Context > User > Selected Tenant Permissions" at bounding box center [583, 435] width 185 height 18
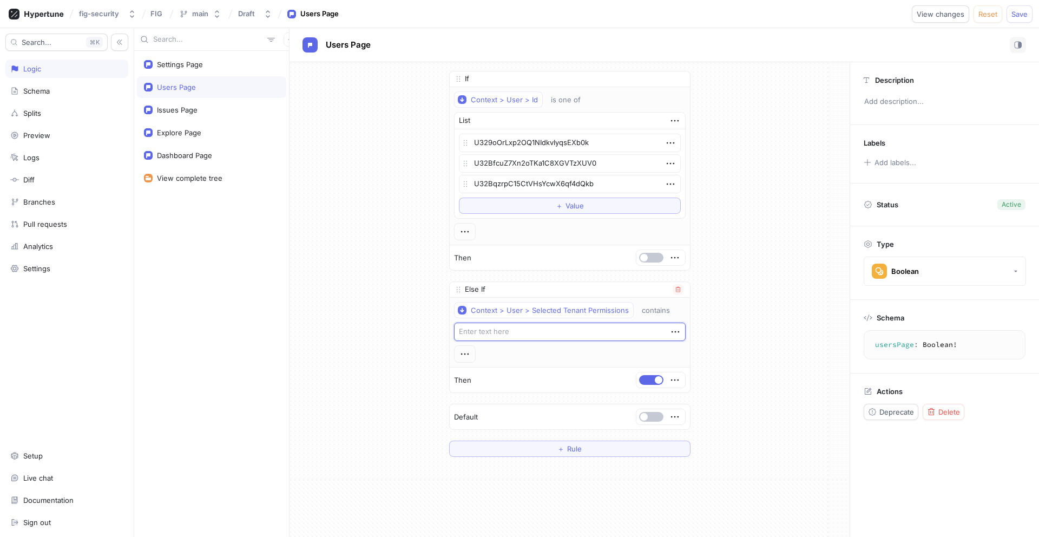
click at [511, 330] on textarea at bounding box center [570, 332] width 232 height 18
click at [488, 336] on textarea at bounding box center [570, 332] width 232 height 18
click at [511, 338] on textarea at bounding box center [570, 332] width 232 height 18
paste textarea "Tenant - Manage Users"
type textarea "x"
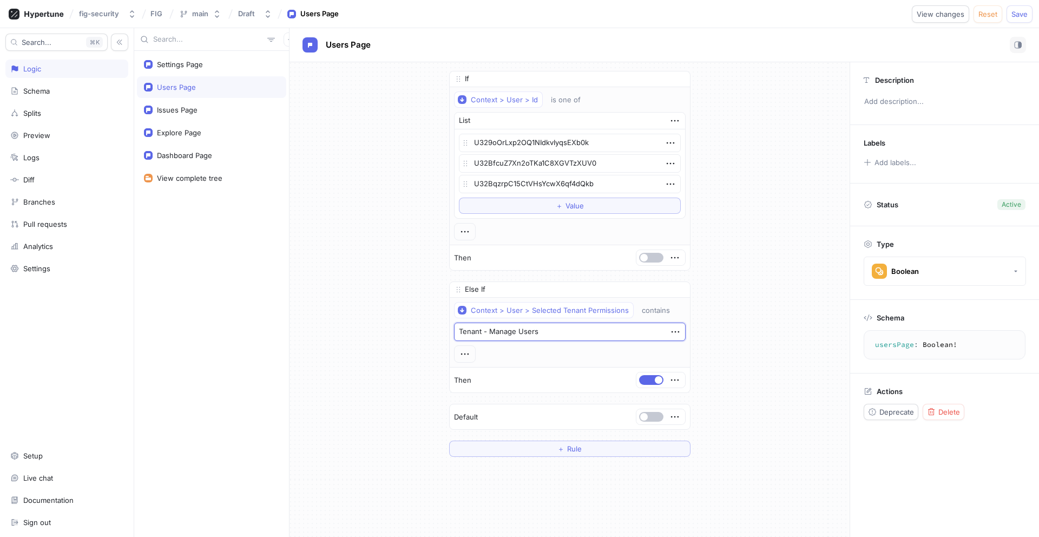
type textarea "Tenant - Manage Users"
click at [658, 472] on div "If Context > User > Id is one of List U329oOrLxp2OQ1NIdkvIyqsEXb0k U32BfcuZ7Xn2…" at bounding box center [570, 299] width 560 height 475
click at [1021, 11] on span "Save" at bounding box center [1019, 14] width 16 height 6
click at [542, 331] on textarea "Tenant - Manage Users" at bounding box center [570, 332] width 232 height 18
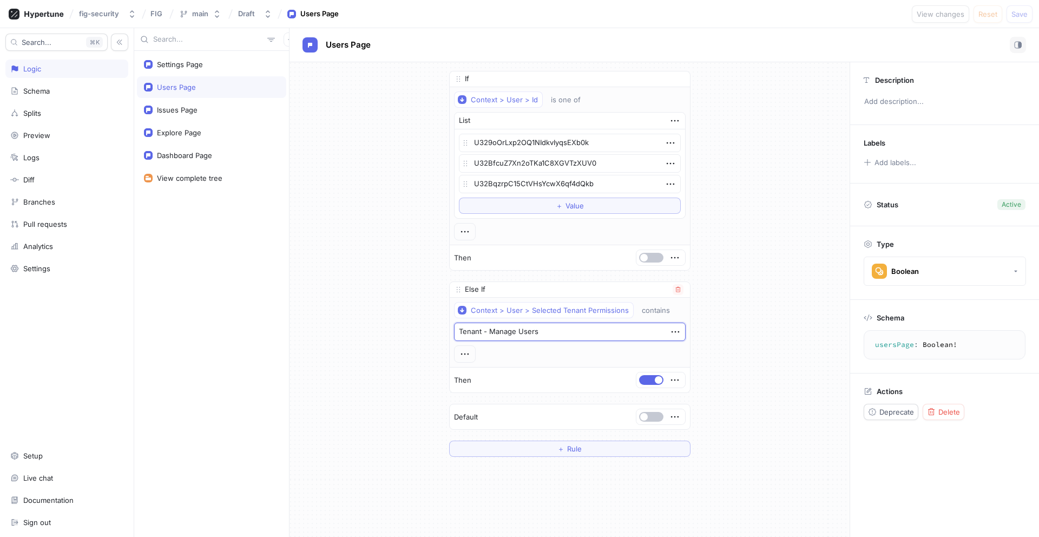
click at [542, 331] on textarea "Tenant - Manage Users" at bounding box center [570, 332] width 232 height 18
click at [721, 345] on div "If Context > User > Id is one of List U329oOrLxp2OQ1NIdkvIyqsEXb0k U32BfcuZ7Xn2…" at bounding box center [570, 263] width 560 height 403
type textarea "x"
